Goal: Information Seeking & Learning: Learn about a topic

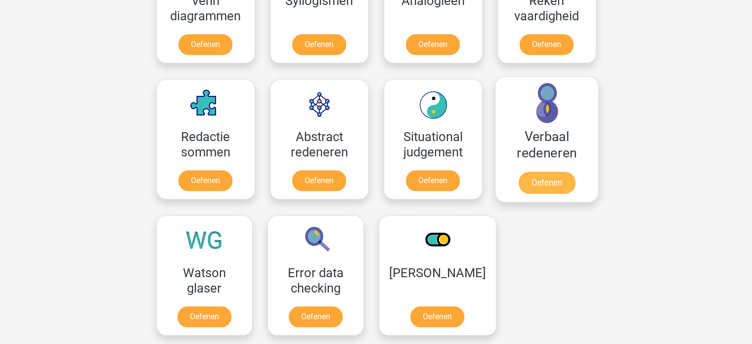
scroll to position [643, 0]
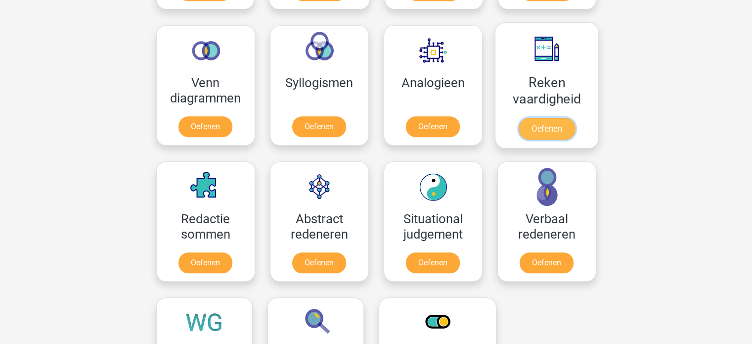
click at [533, 133] on link "Oefenen" at bounding box center [546, 129] width 56 height 22
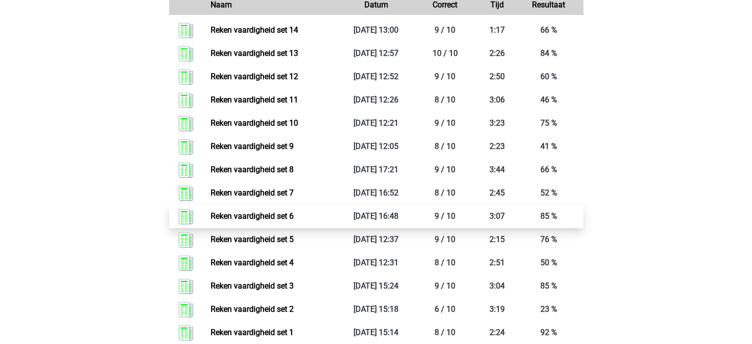
scroll to position [494, 0]
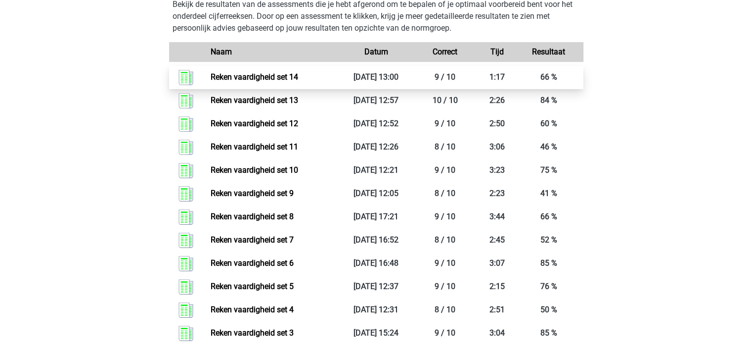
click at [298, 80] on link "Reken vaardigheid set 14" at bounding box center [255, 76] width 88 height 9
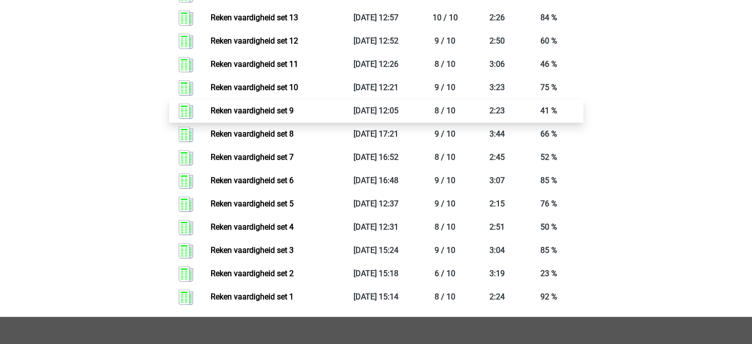
scroll to position [544, 0]
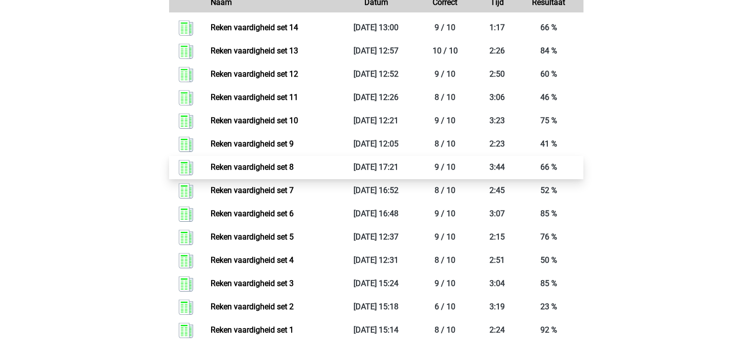
click at [294, 170] on link "Reken vaardigheid set 8" at bounding box center [252, 166] width 83 height 9
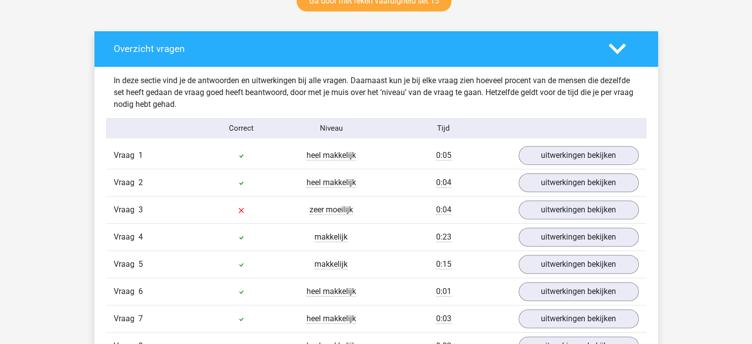
scroll to position [346, 0]
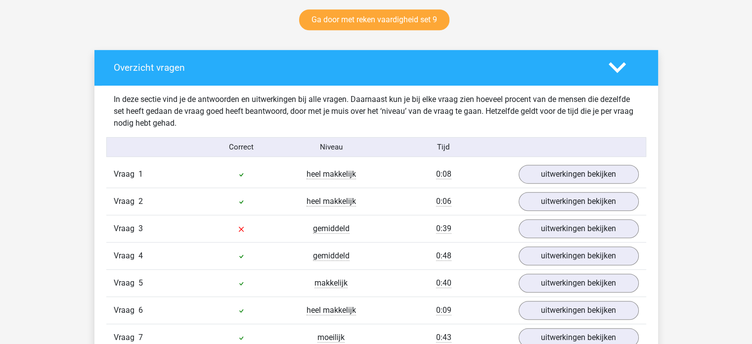
scroll to position [544, 0]
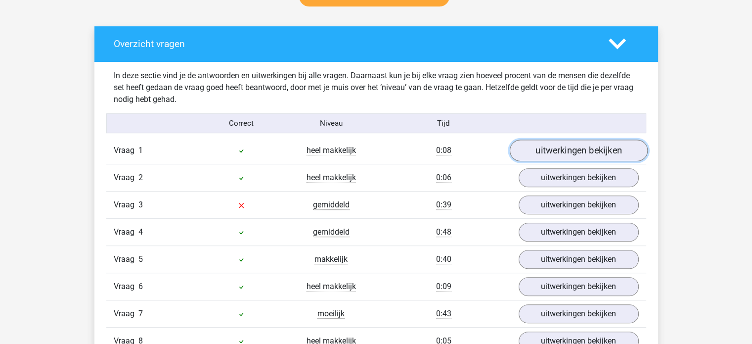
click at [559, 144] on link "uitwerkingen bekijken" at bounding box center [578, 151] width 138 height 22
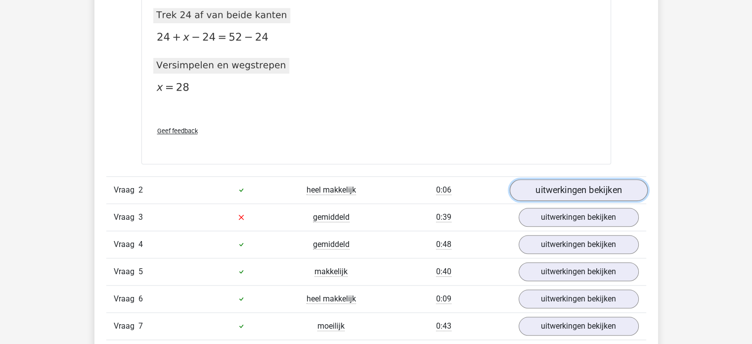
click at [566, 183] on link "uitwerkingen bekijken" at bounding box center [578, 190] width 138 height 22
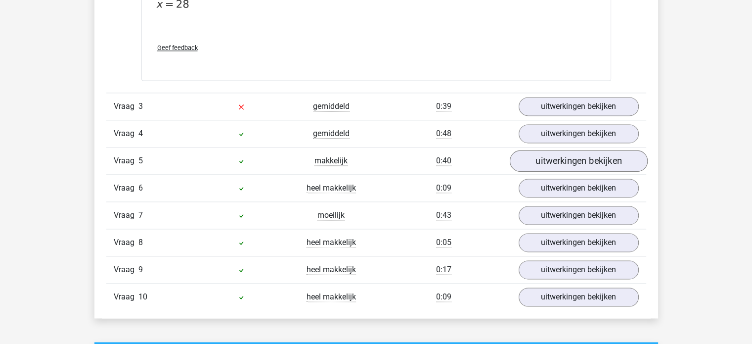
scroll to position [1385, 0]
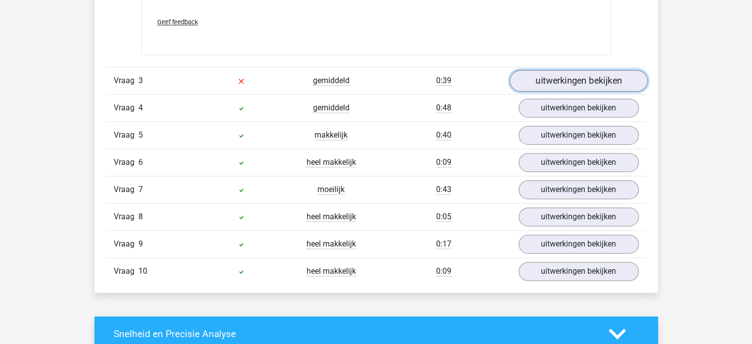
click at [577, 83] on link "uitwerkingen bekijken" at bounding box center [578, 81] width 138 height 22
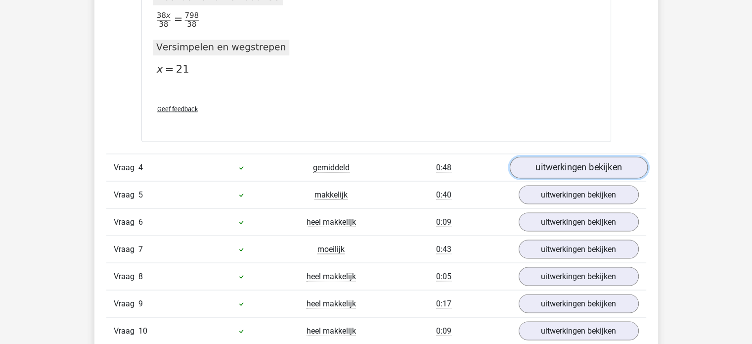
click at [565, 162] on link "uitwerkingen bekijken" at bounding box center [578, 167] width 138 height 22
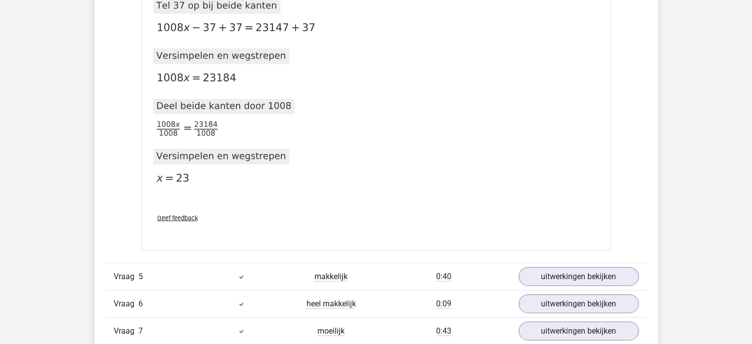
scroll to position [2324, 0]
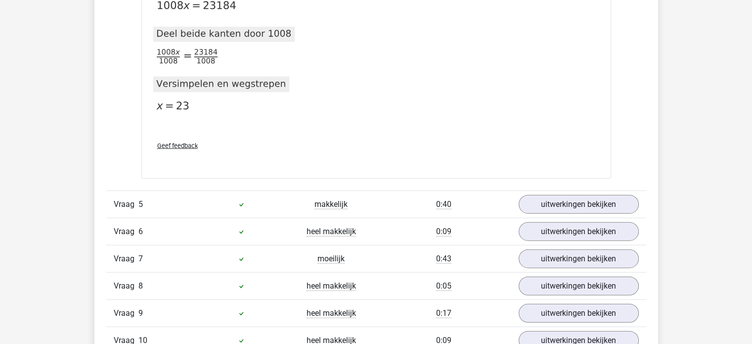
click at [546, 205] on link "uitwerkingen bekijken" at bounding box center [578, 204] width 138 height 22
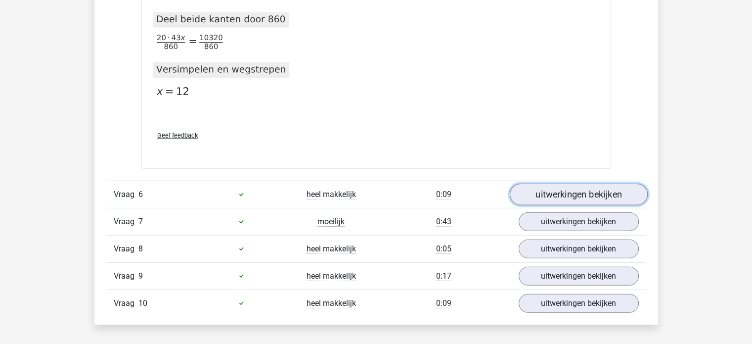
click at [565, 185] on link "uitwerkingen bekijken" at bounding box center [578, 194] width 138 height 22
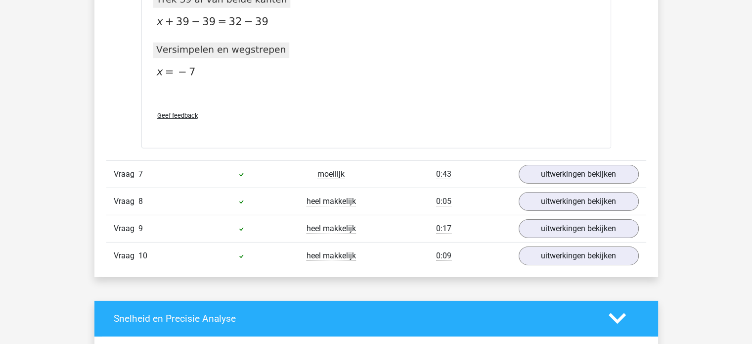
scroll to position [3165, 0]
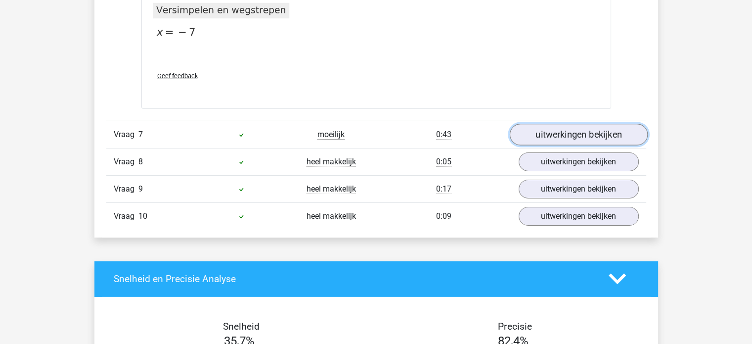
click at [554, 124] on link "uitwerkingen bekijken" at bounding box center [578, 135] width 138 height 22
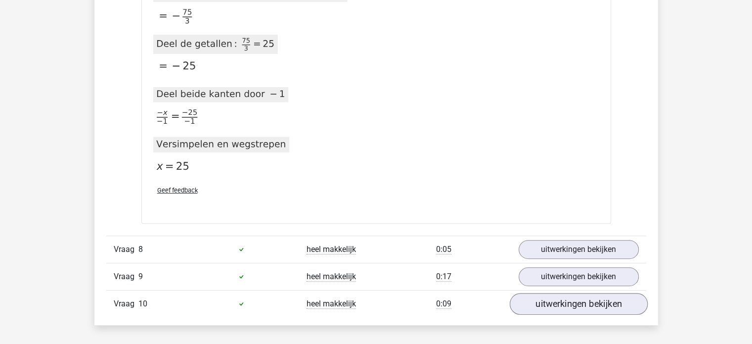
scroll to position [4154, 0]
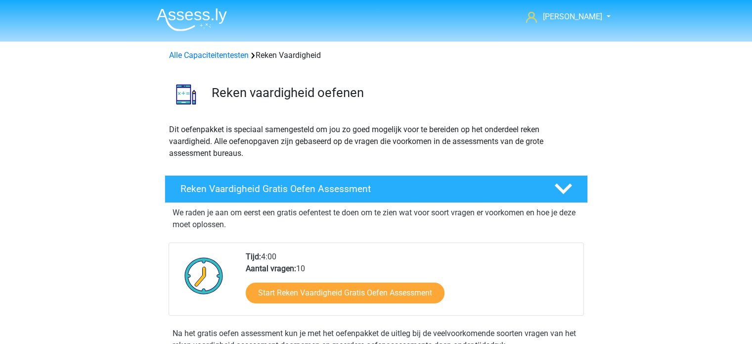
scroll to position [544, 0]
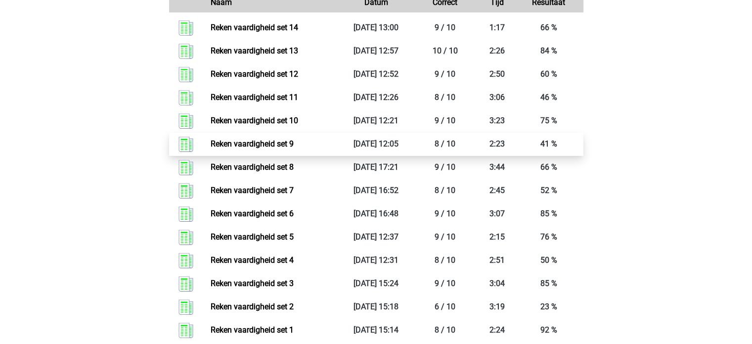
click at [292, 148] on link "Reken vaardigheid set 9" at bounding box center [252, 143] width 83 height 9
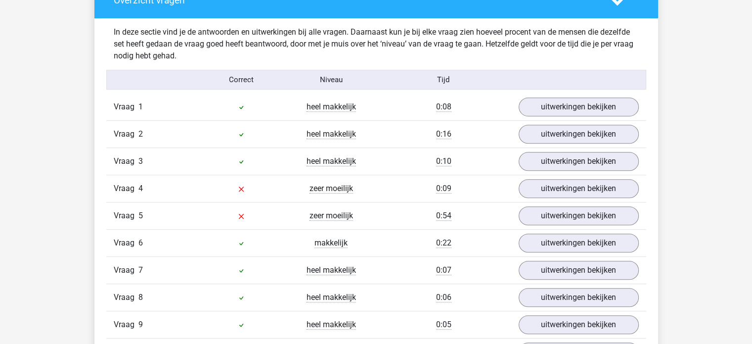
scroll to position [593, 0]
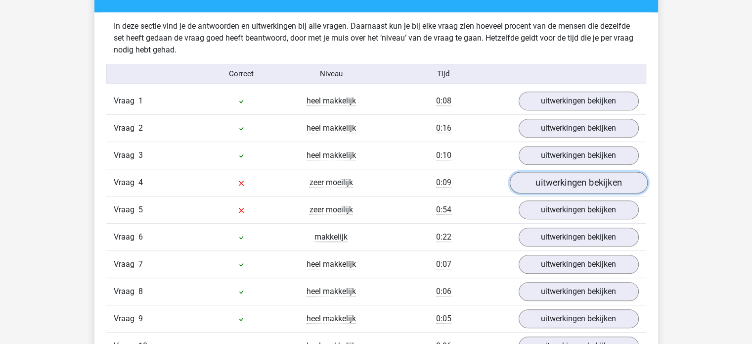
click at [536, 179] on link "uitwerkingen bekijken" at bounding box center [578, 183] width 138 height 22
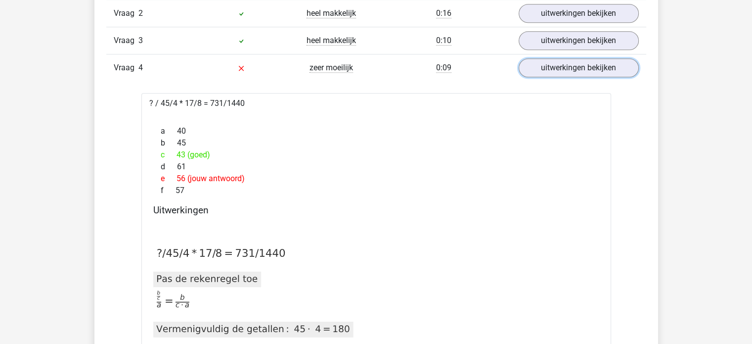
scroll to position [692, 0]
